Goal: Communication & Community: Answer question/provide support

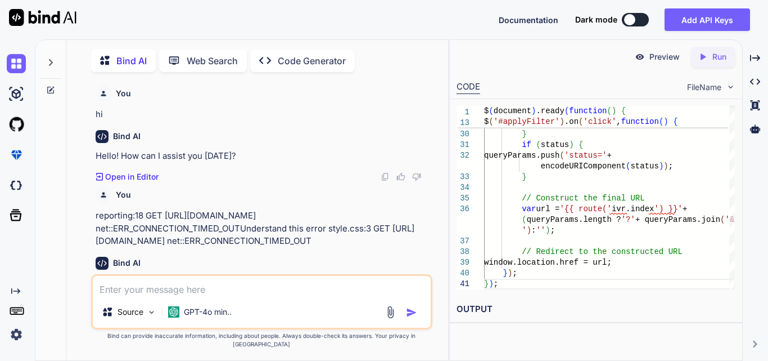
type textarea "Working on to implementing functionality to design a report structure that base…"
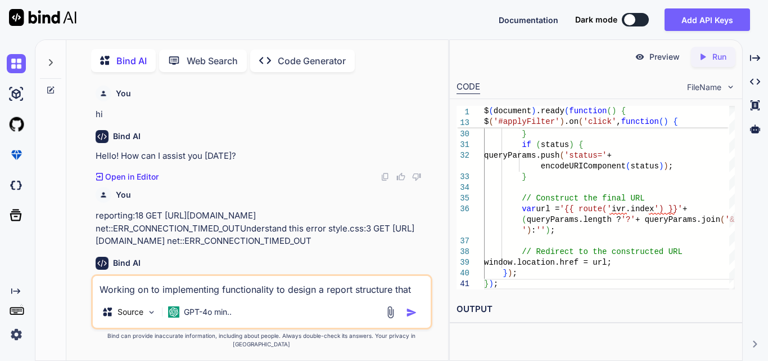
scroll to position [0, 3]
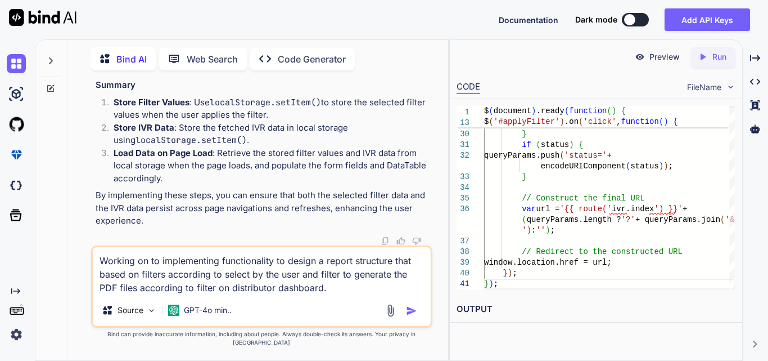
type textarea "x"
type textarea "Working on to implementing functionality to design a report structure that base…"
type textarea "x"
type textarea "Working on to implementing functionality to design a report structure that base…"
type textarea "x"
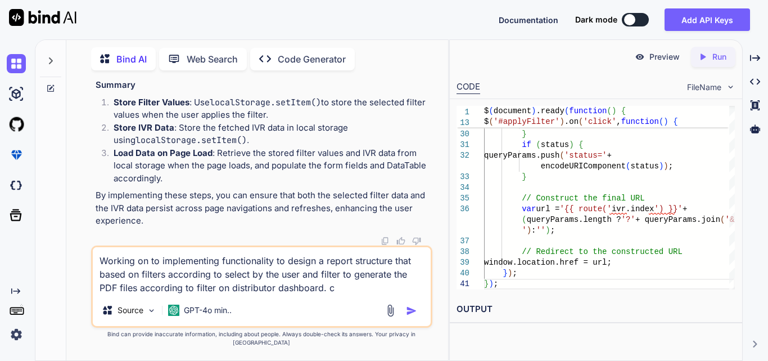
type textarea "Working on to implementing functionality to design a report structure that base…"
type textarea "x"
type textarea "Working on to implementing functionality to design a report structure that base…"
type textarea "x"
type textarea "Working on to implementing functionality to design a report structure that base…"
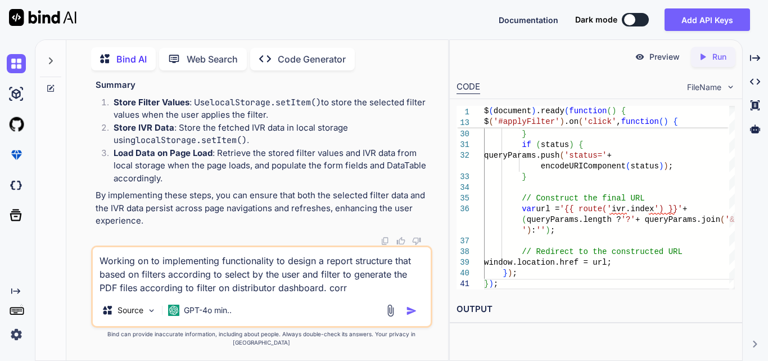
type textarea "x"
type textarea "Working on to implementing functionality to design a report structure that base…"
type textarea "x"
type textarea "Working on to implementing functionality to design a report structure that base…"
type textarea "x"
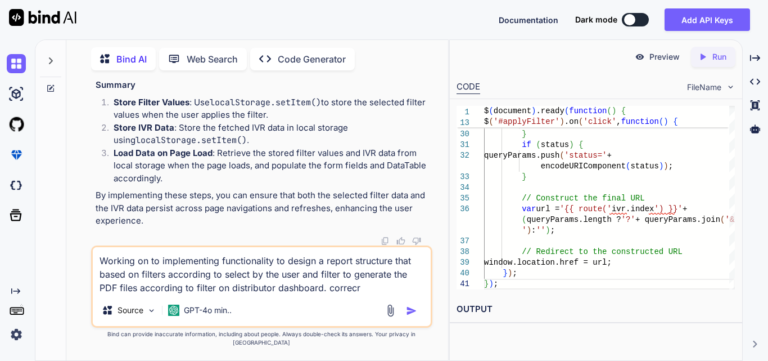
type textarea "Working on to implementing functionality to design a report structure that base…"
type textarea "x"
type textarea "Working on to implementing functionality to design a report structure that base…"
type textarea "x"
type textarea "Working on to implementing functionality to design a report structure that base…"
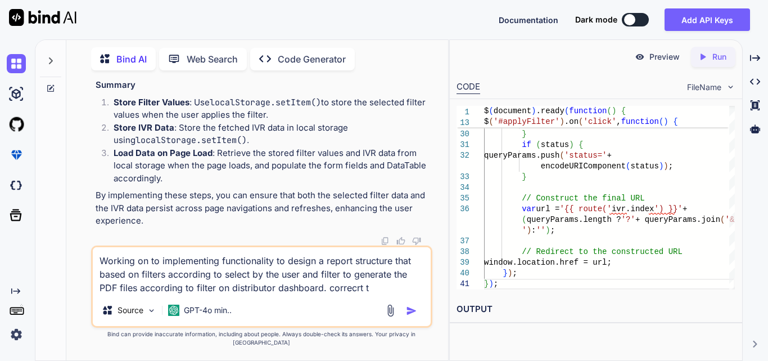
type textarea "x"
type textarea "Working on to implementing functionality to design a report structure that base…"
type textarea "x"
type textarea "Working on to implementing functionality to design a report structure that base…"
type textarea "x"
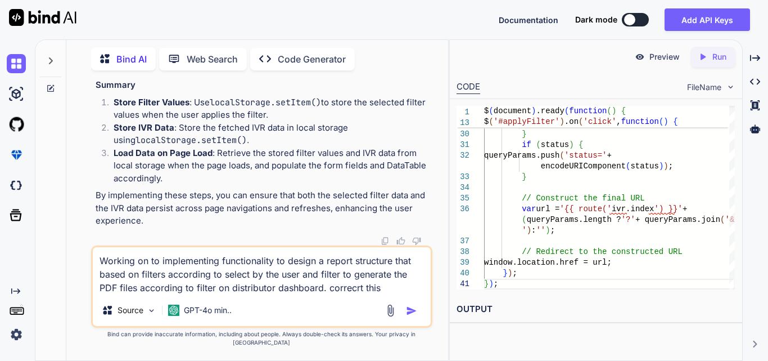
type textarea "Working on to implementing functionality to design a report structure that base…"
type textarea "x"
type textarea "Working on to implementing functionality to design a report structure that base…"
type textarea "x"
type textarea "Working on to implementing functionality to design a report structure that base…"
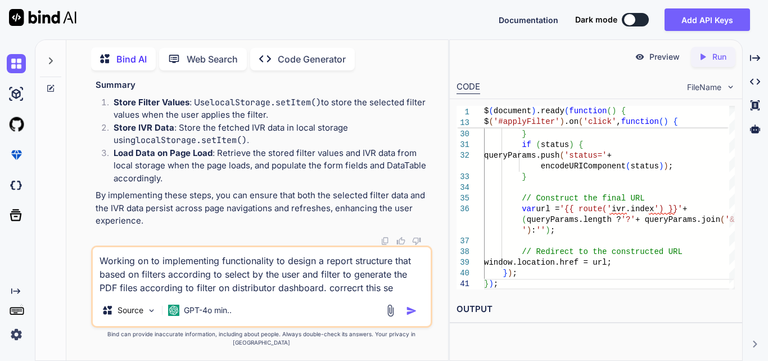
type textarea "x"
type textarea "Working on to implementing functionality to design a report structure that base…"
type textarea "x"
type textarea "Working on to implementing functionality to design a report structure that base…"
type textarea "x"
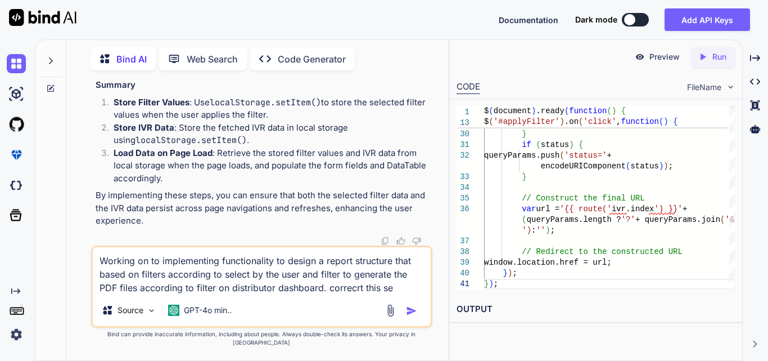
type textarea "Working on to implementing functionality to design a report structure that base…"
type textarea "x"
type textarea "Working on to implementing functionality to design a report structure that base…"
type textarea "x"
type textarea "Working on to implementing functionality to design a report structure that base…"
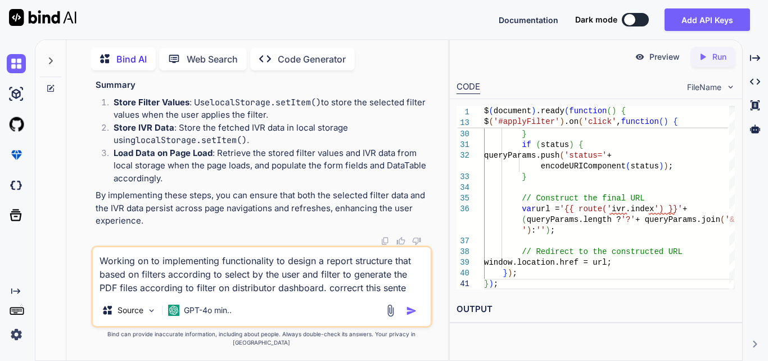
type textarea "x"
type textarea "Working on to implementing functionality to design a report structure that base…"
type textarea "x"
type textarea "Working on to implementing functionality to design a report structure that base…"
type textarea "x"
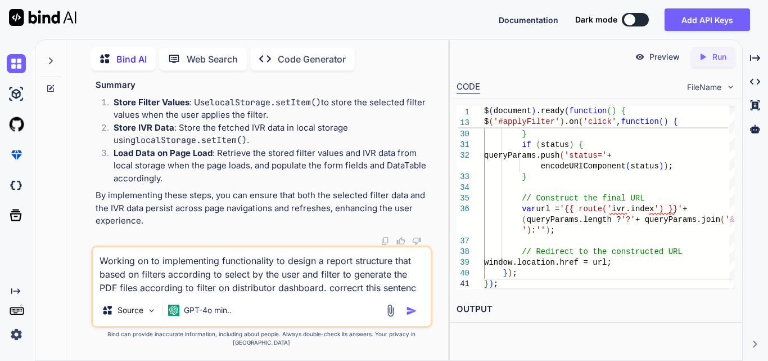
type textarea "Working on to implementing functionality to design a report structure that base…"
type textarea "x"
type textarea "Working on to implementing functionality to design a report structure that base…"
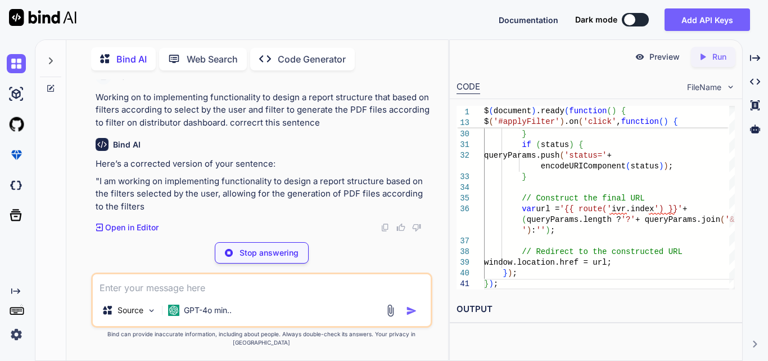
scroll to position [127985, 0]
type textarea "x"
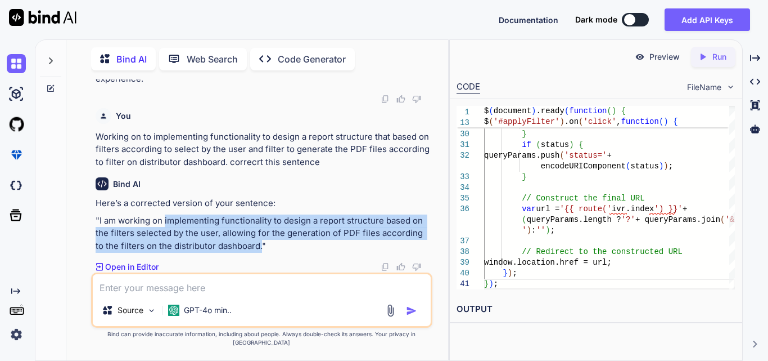
drag, startPoint x: 161, startPoint y: 231, endPoint x: 202, endPoint y: 254, distance: 47.6
click at [202, 253] on p ""I am working on implementing functionality to design a report structure based …" at bounding box center [263, 233] width 335 height 38
copy p "implementing functionality to design a report structure based on the filters se…"
